Goal: Task Accomplishment & Management: Use online tool/utility

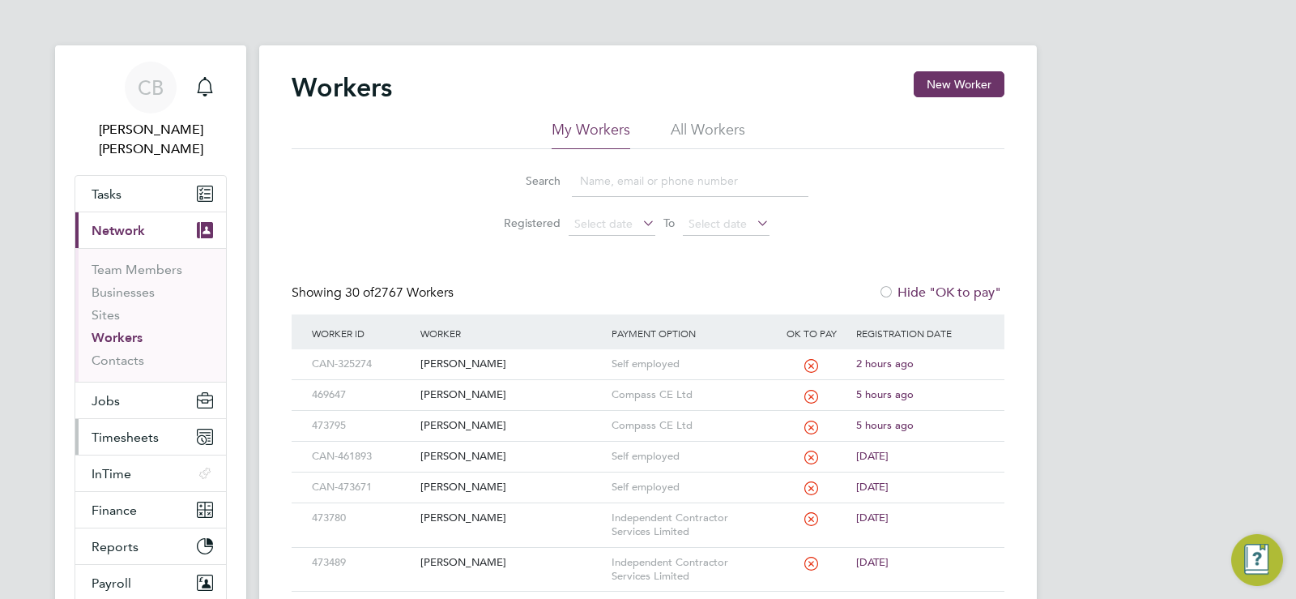
click at [129, 419] on button "Timesheets" at bounding box center [150, 437] width 151 height 36
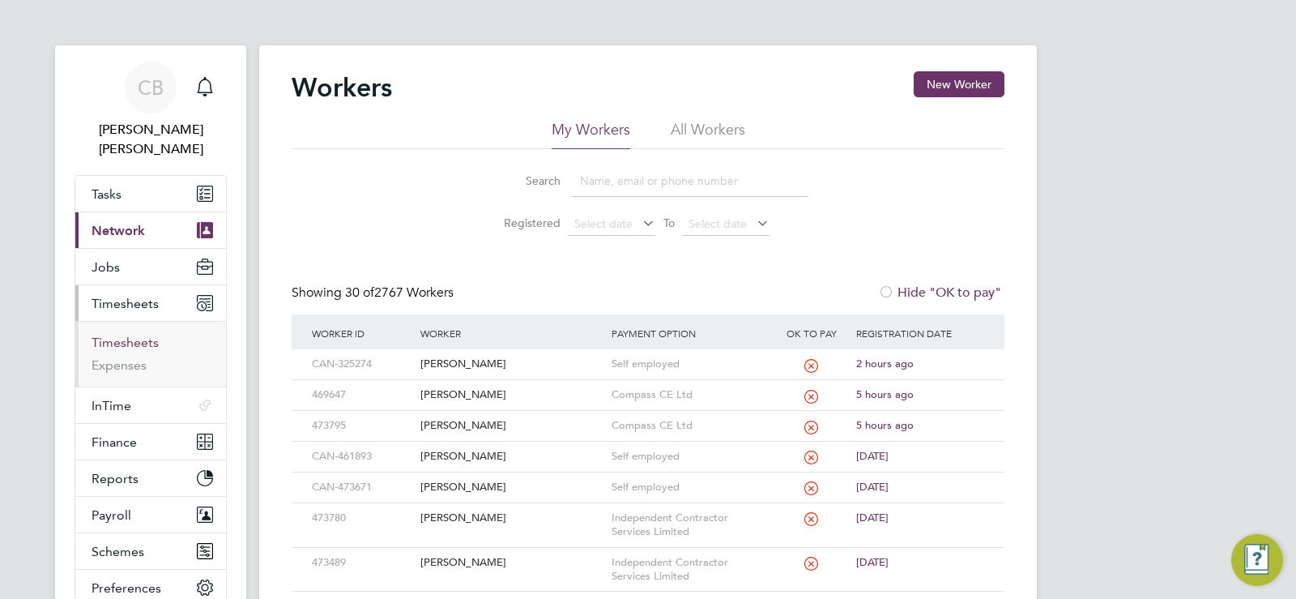
click at [109, 335] on link "Timesheets" at bounding box center [125, 342] width 67 height 15
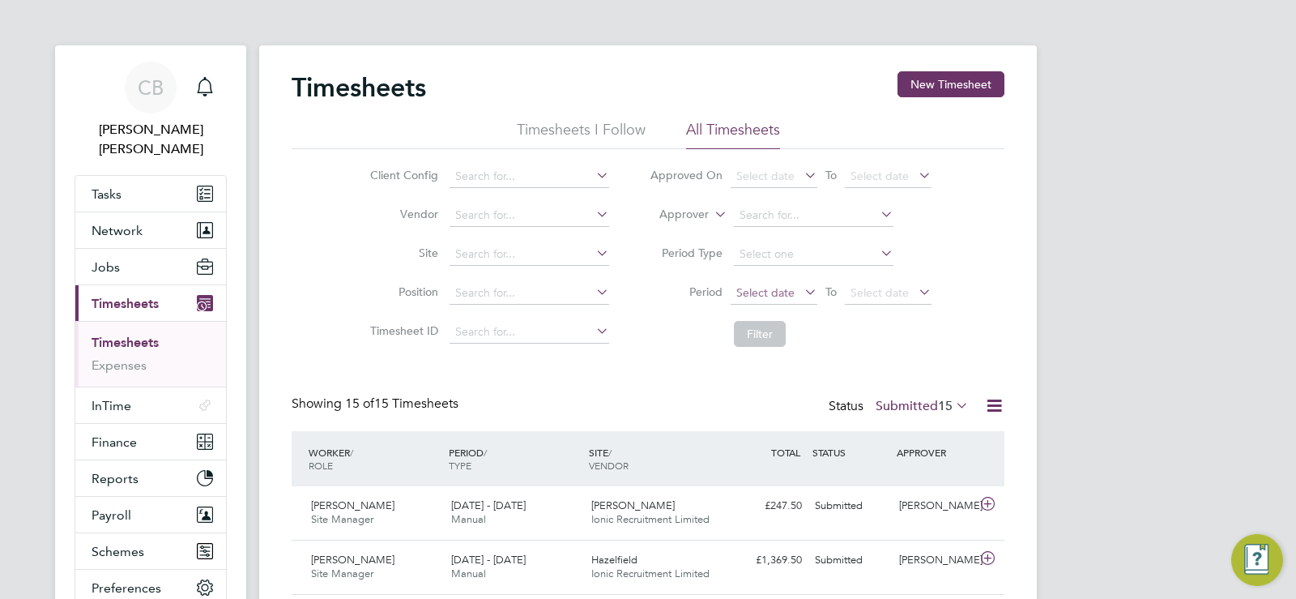
click at [772, 288] on span "Select date" at bounding box center [765, 292] width 58 height 15
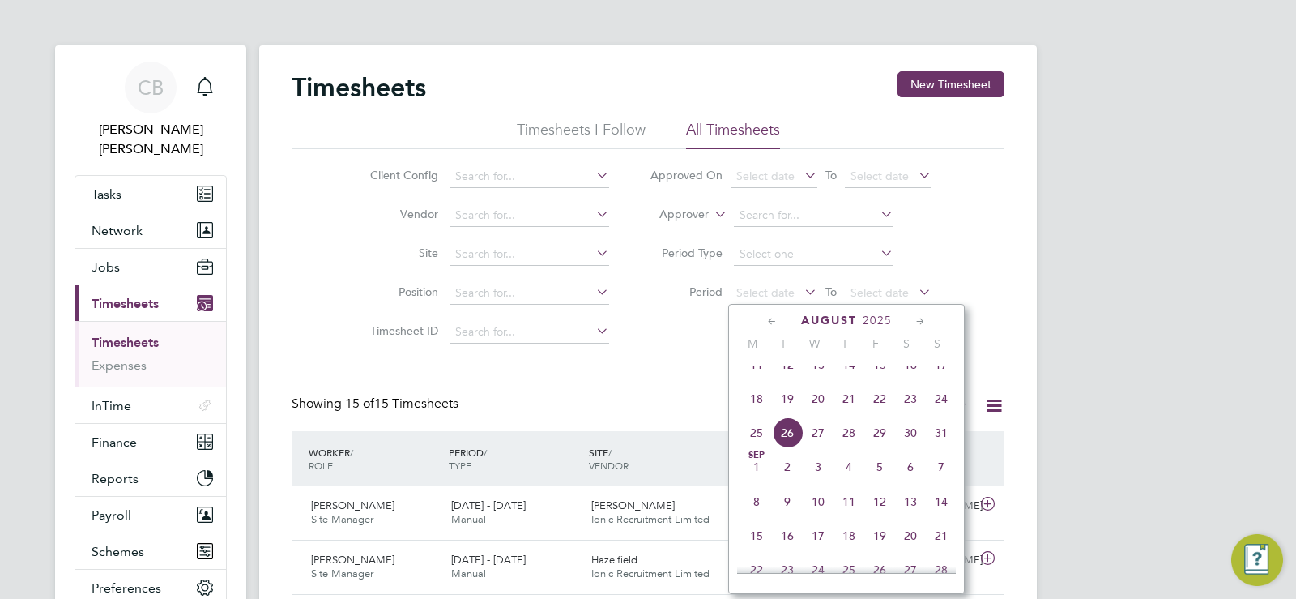
click at [757, 408] on span "18" at bounding box center [756, 398] width 31 height 31
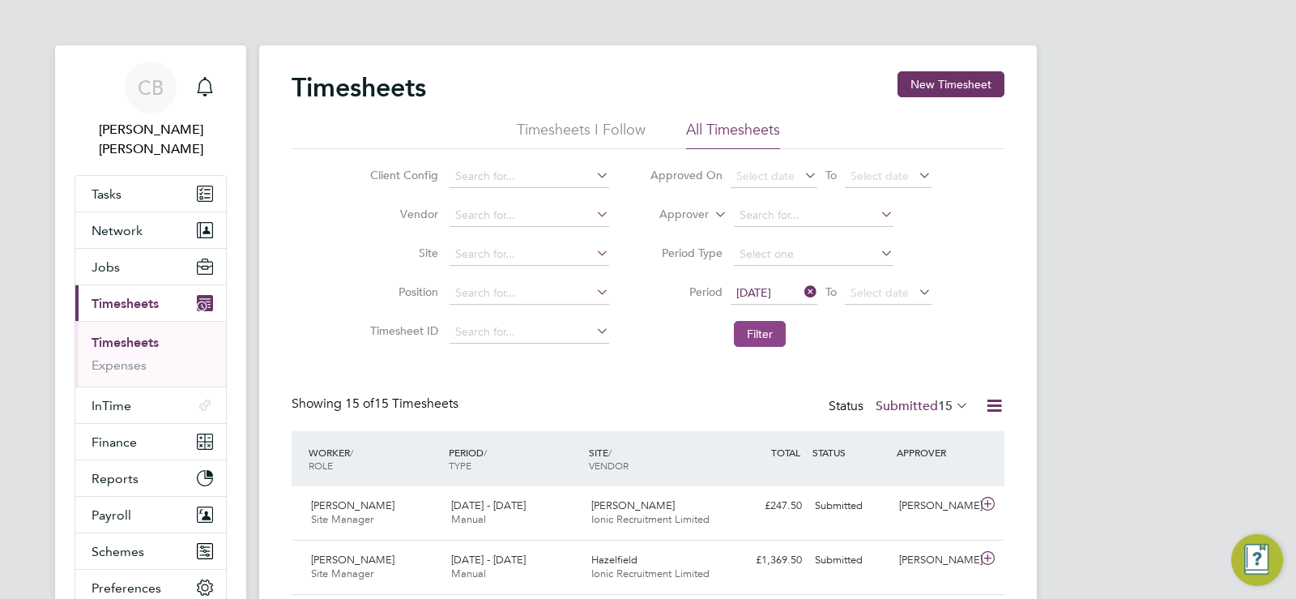
click at [762, 326] on button "Filter" at bounding box center [760, 334] width 52 height 26
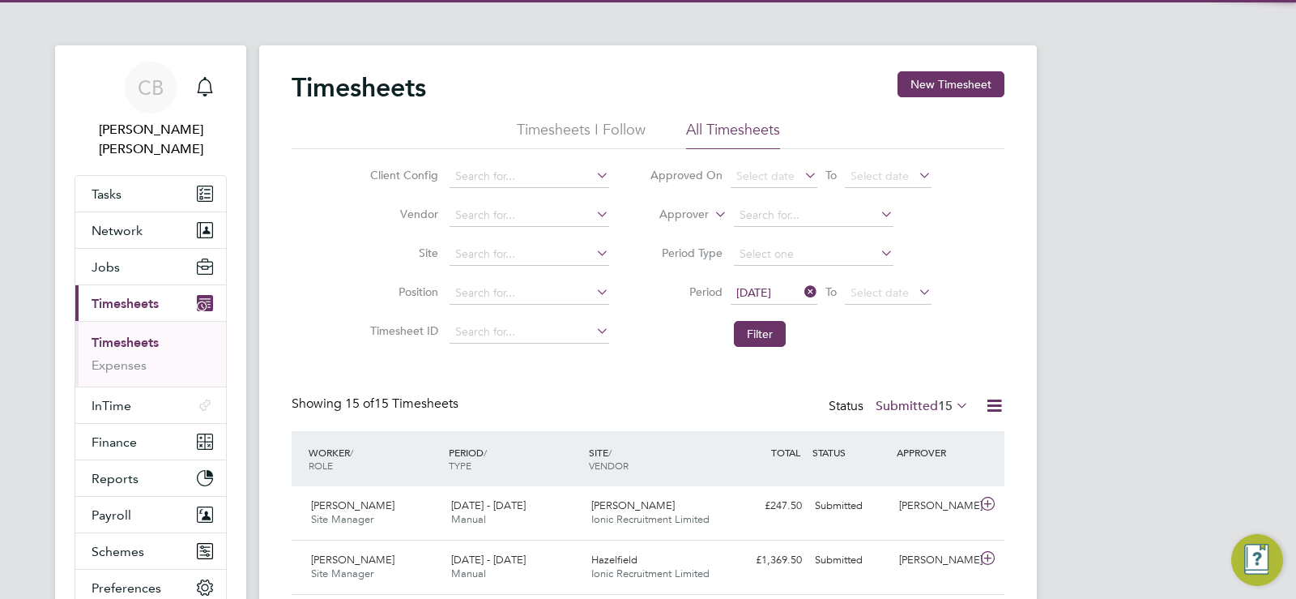
click at [938, 403] on span "15" at bounding box center [945, 406] width 15 height 16
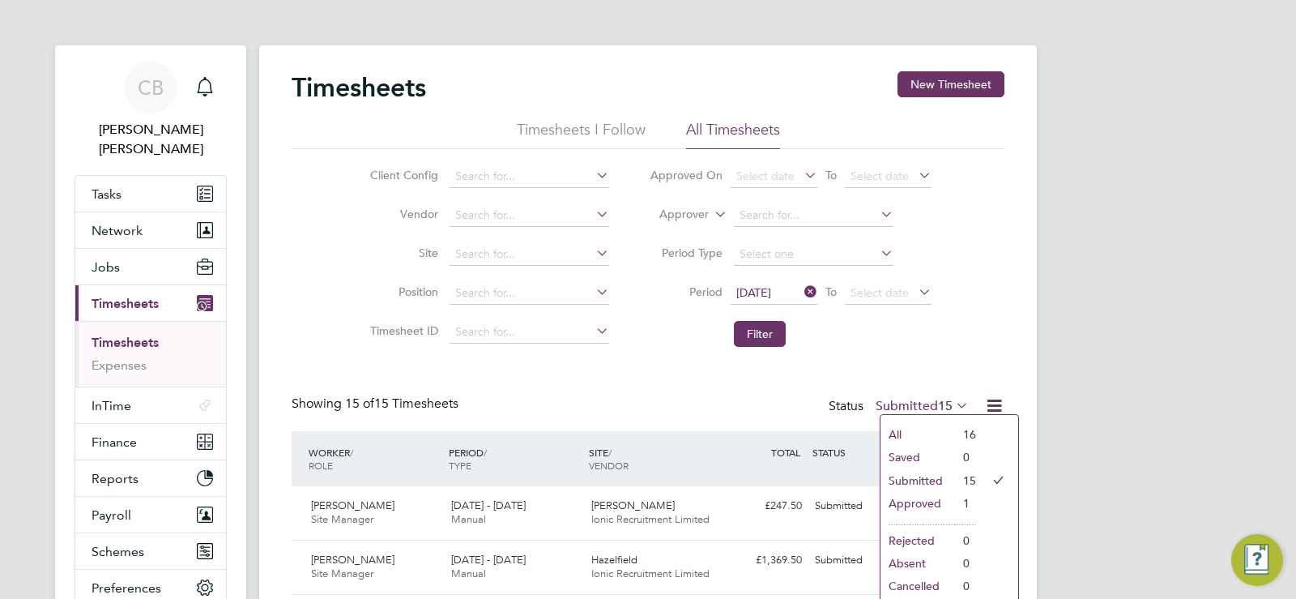
click at [938, 403] on span "15" at bounding box center [945, 406] width 15 height 16
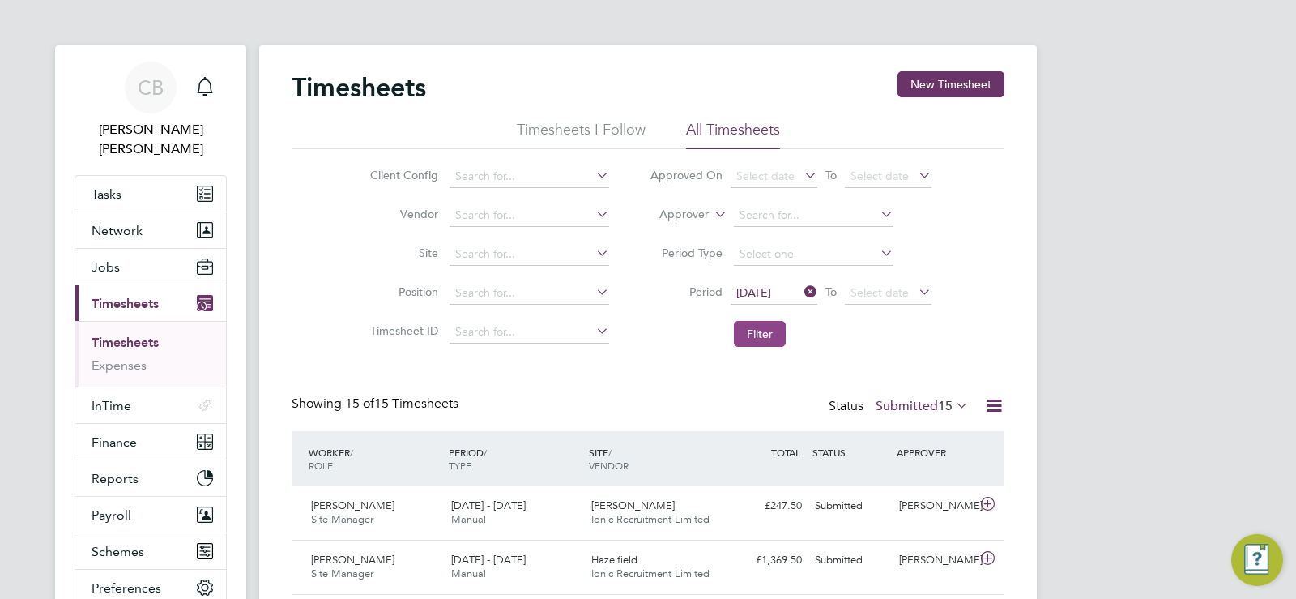
click at [762, 329] on button "Filter" at bounding box center [760, 334] width 52 height 26
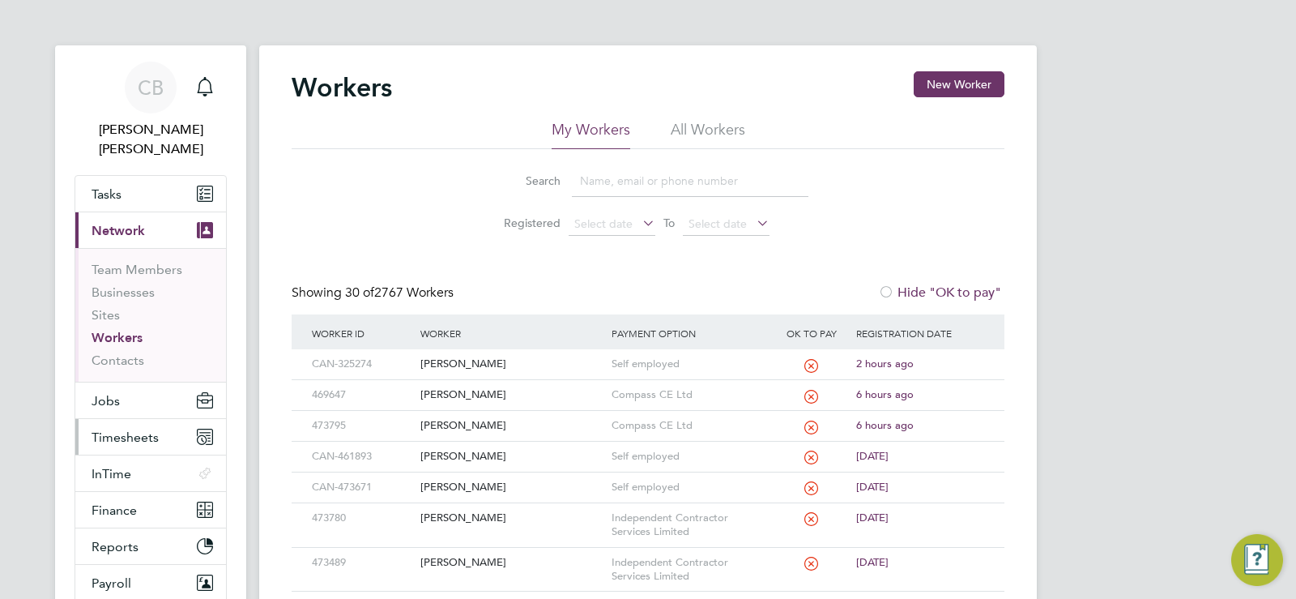
click at [114, 429] on span "Timesheets" at bounding box center [125, 436] width 67 height 15
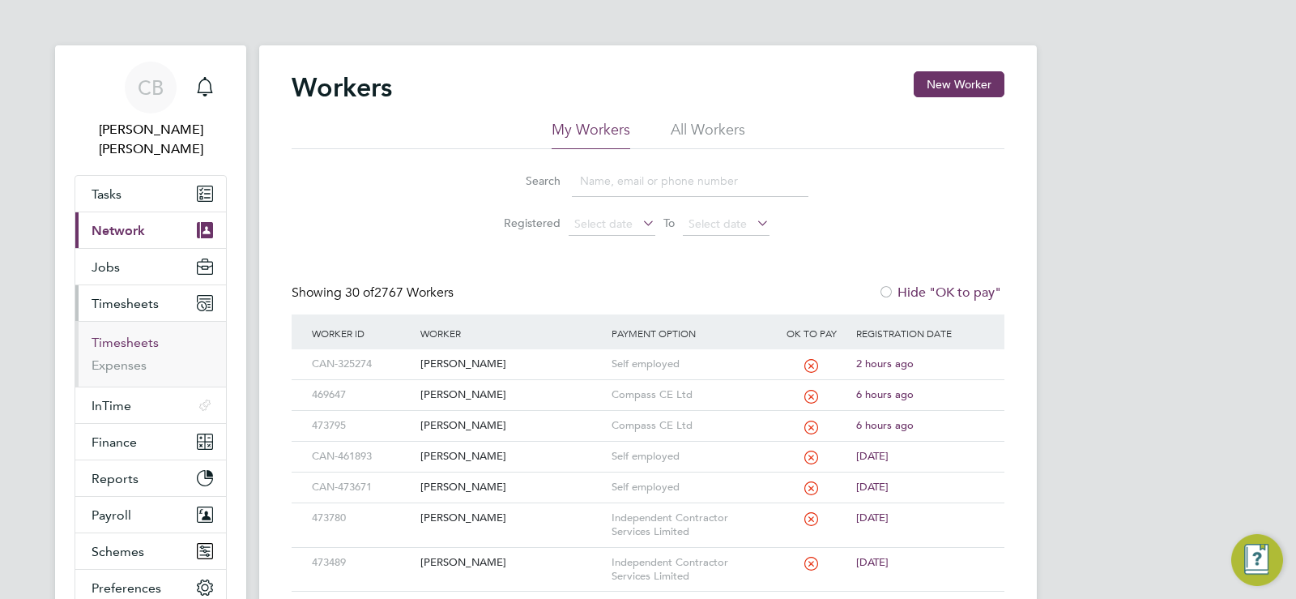
click at [114, 335] on link "Timesheets" at bounding box center [125, 342] width 67 height 15
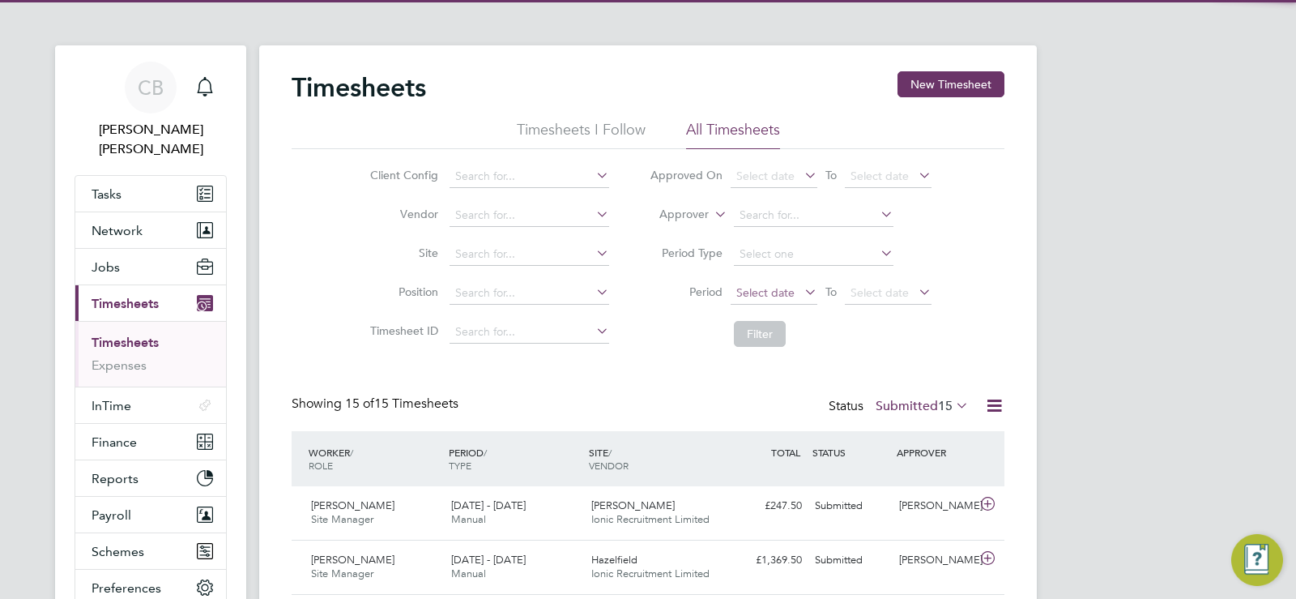
click at [794, 290] on span "Select date" at bounding box center [774, 294] width 87 height 22
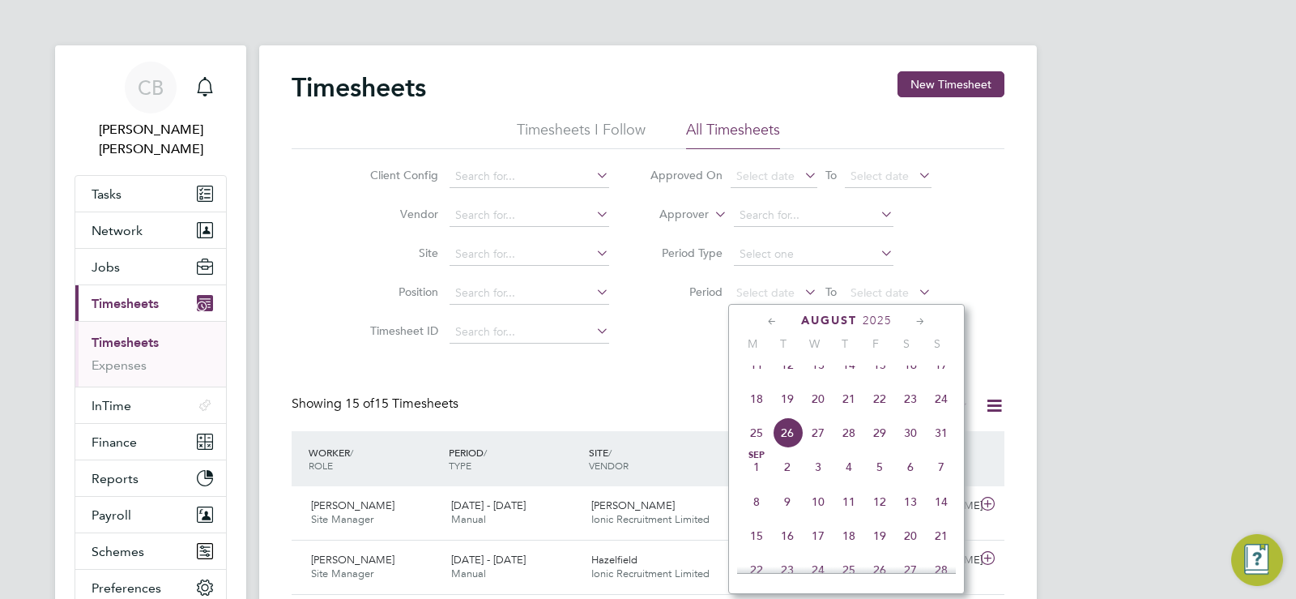
click at [756, 413] on span "18" at bounding box center [756, 398] width 31 height 31
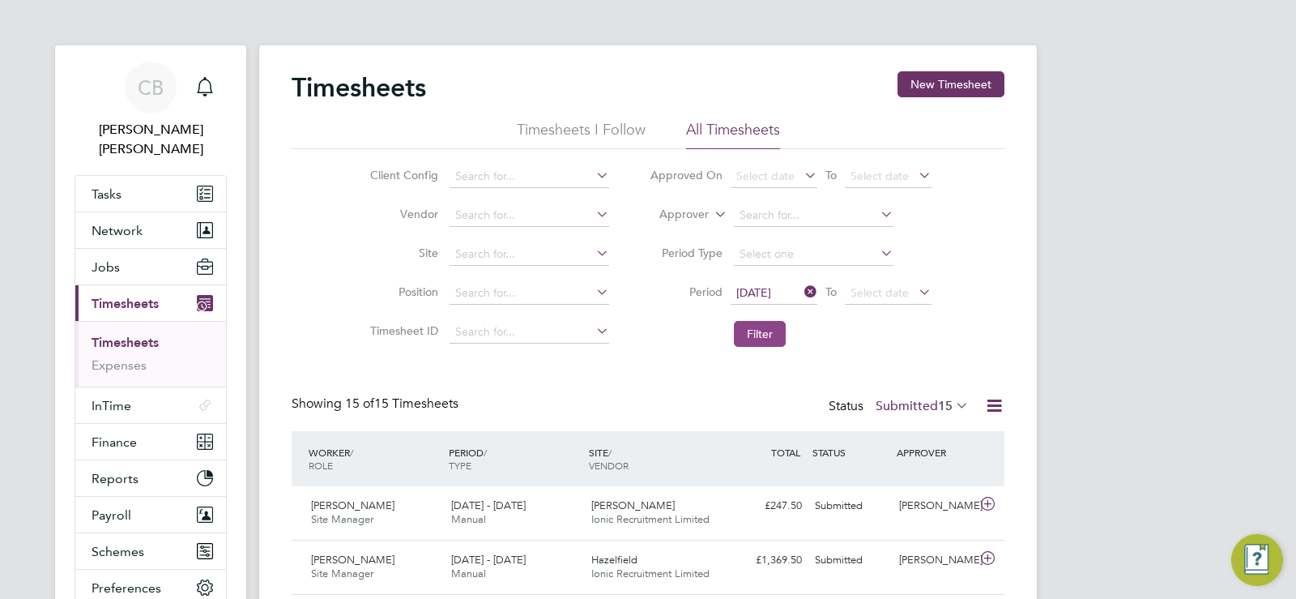
click at [756, 336] on button "Filter" at bounding box center [760, 334] width 52 height 26
click at [953, 406] on icon at bounding box center [953, 405] width 0 height 23
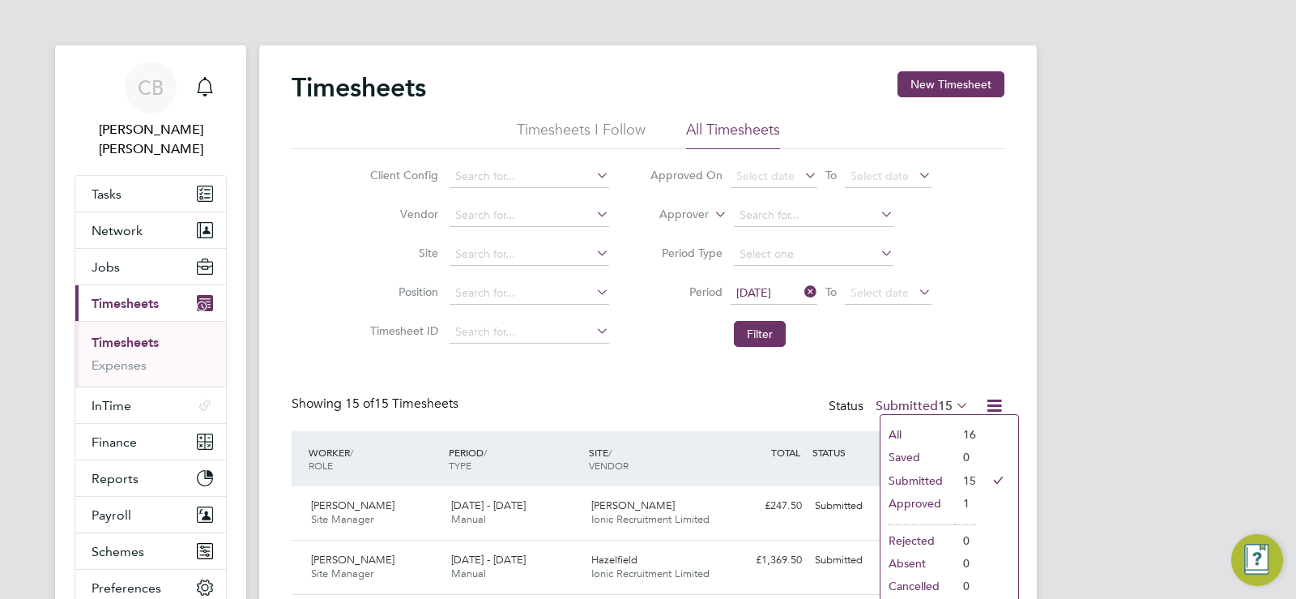
click at [953, 406] on icon at bounding box center [953, 405] width 0 height 23
